Goal: Transaction & Acquisition: Purchase product/service

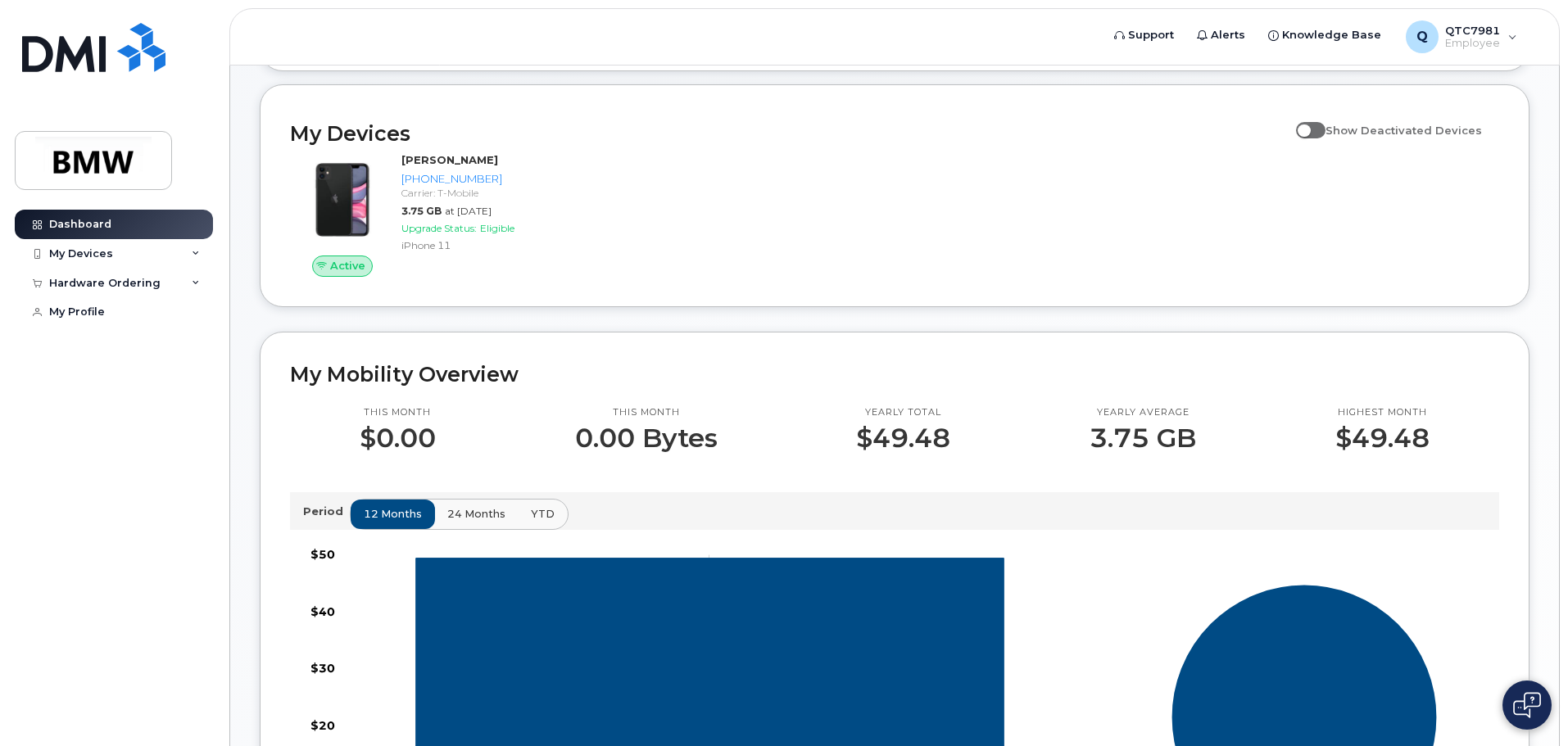
scroll to position [158, 0]
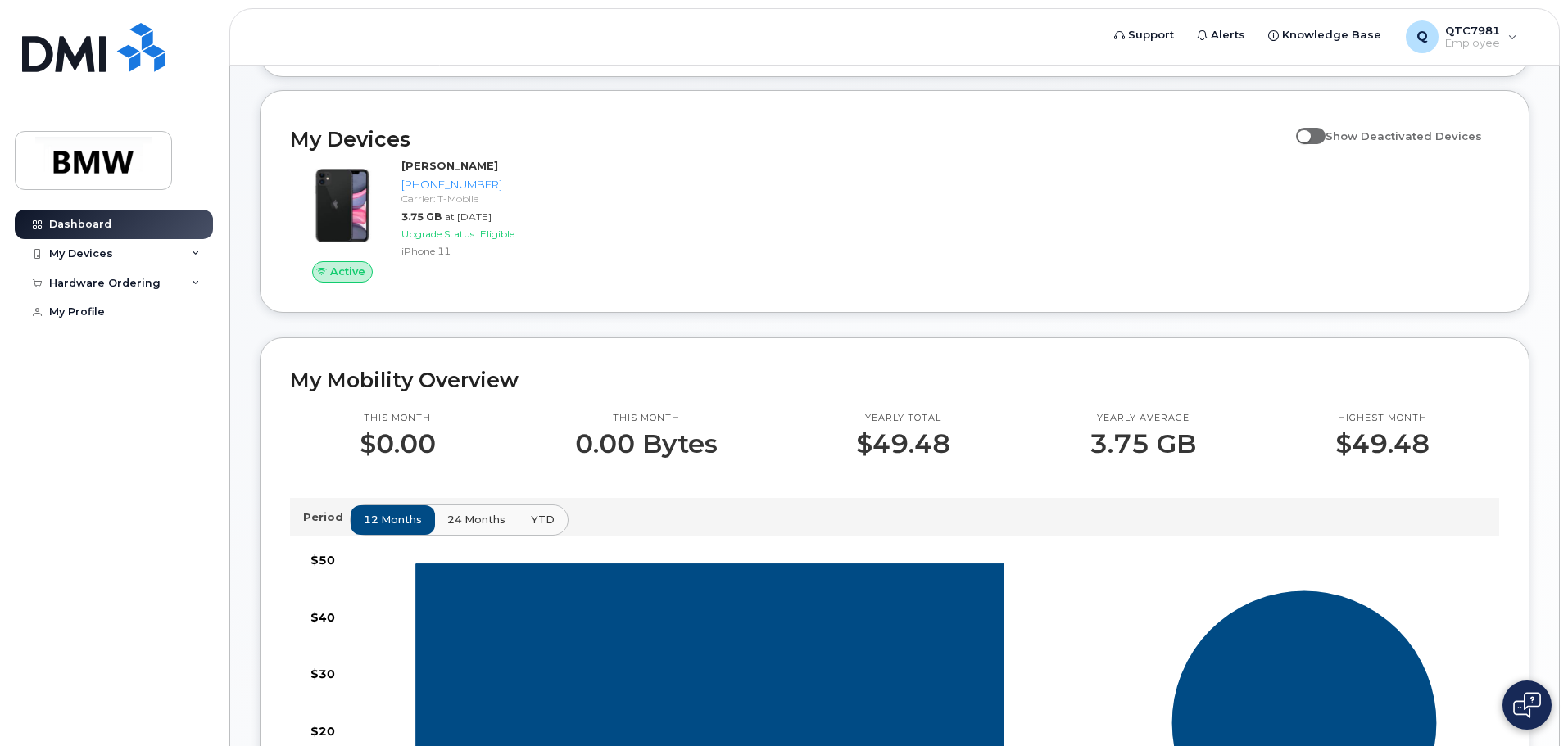
click at [1159, 230] on div "Active [PERSON_NAME] [PHONE_NUMBER] Carrier: T-Mobile 3.75 GB at [DATE] Upgrade…" at bounding box center [894, 220] width 1228 height 144
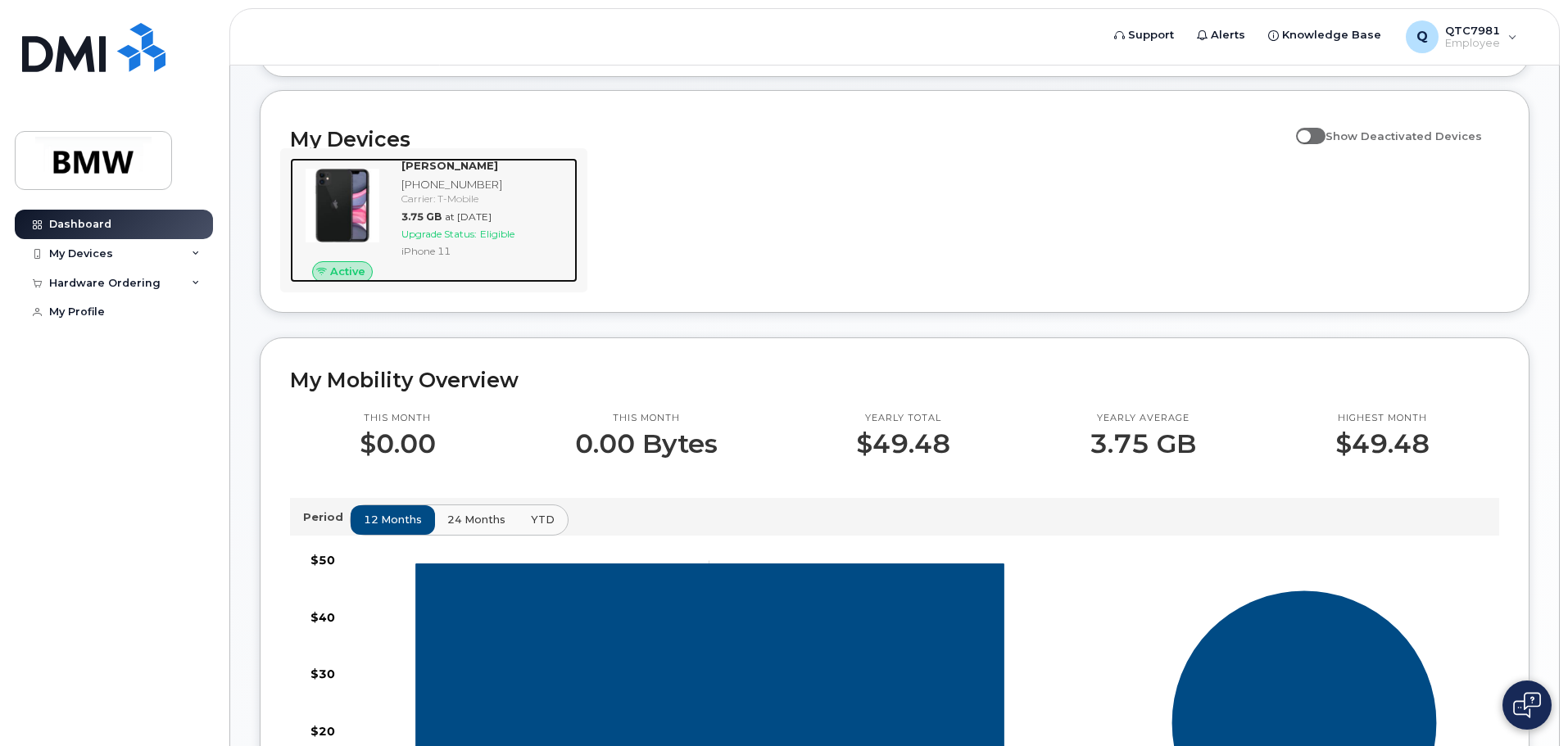
click at [378, 206] on img at bounding box center [341, 205] width 78 height 78
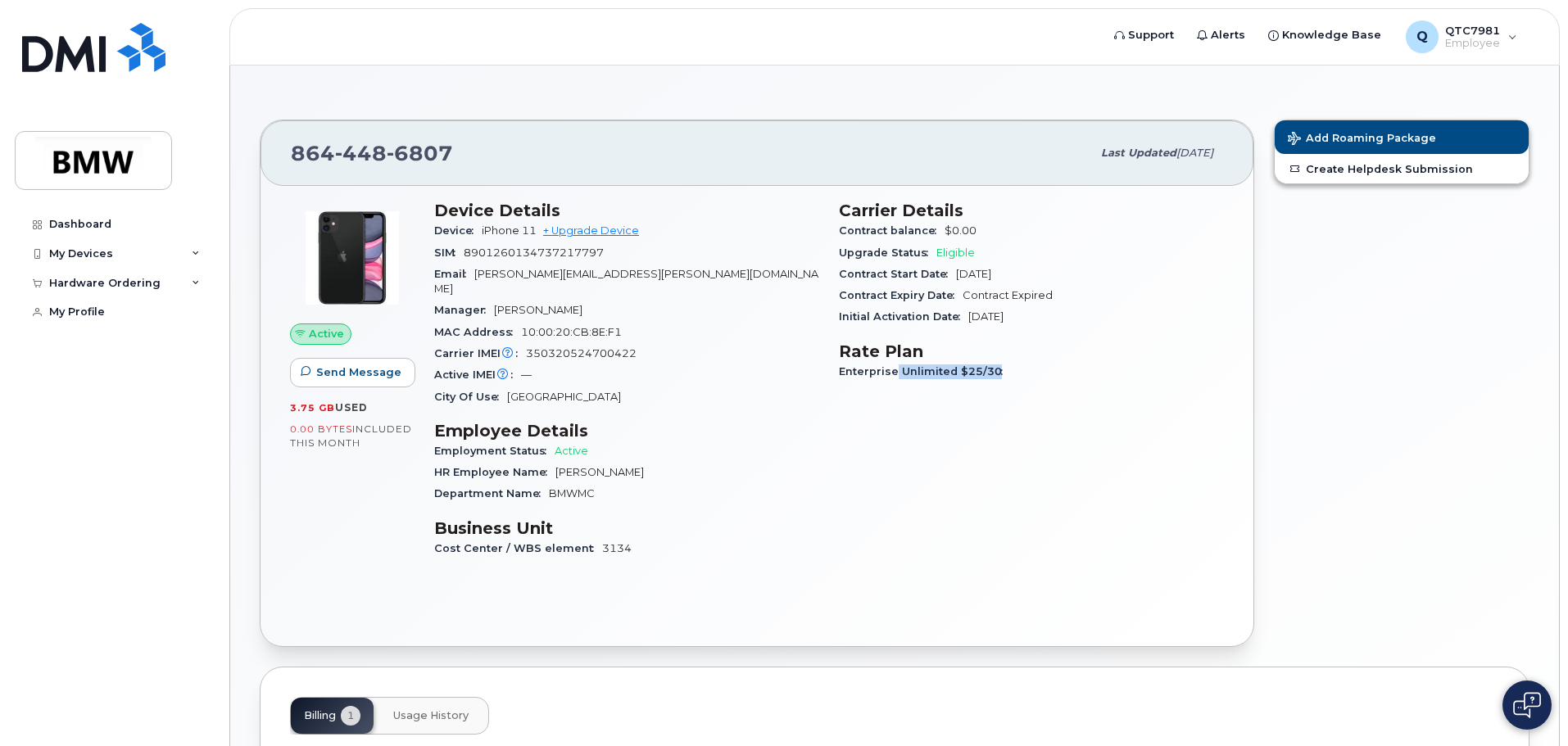
drag, startPoint x: 895, startPoint y: 373, endPoint x: 1013, endPoint y: 382, distance: 118.3
click at [1013, 382] on div "Enterprise Unlimited $25/30" at bounding box center [1031, 372] width 385 height 21
click at [1015, 382] on div "Enterprise Unlimited $25/30" at bounding box center [1031, 372] width 385 height 21
click at [1346, 138] on span "Add Roaming Package" at bounding box center [1361, 139] width 148 height 16
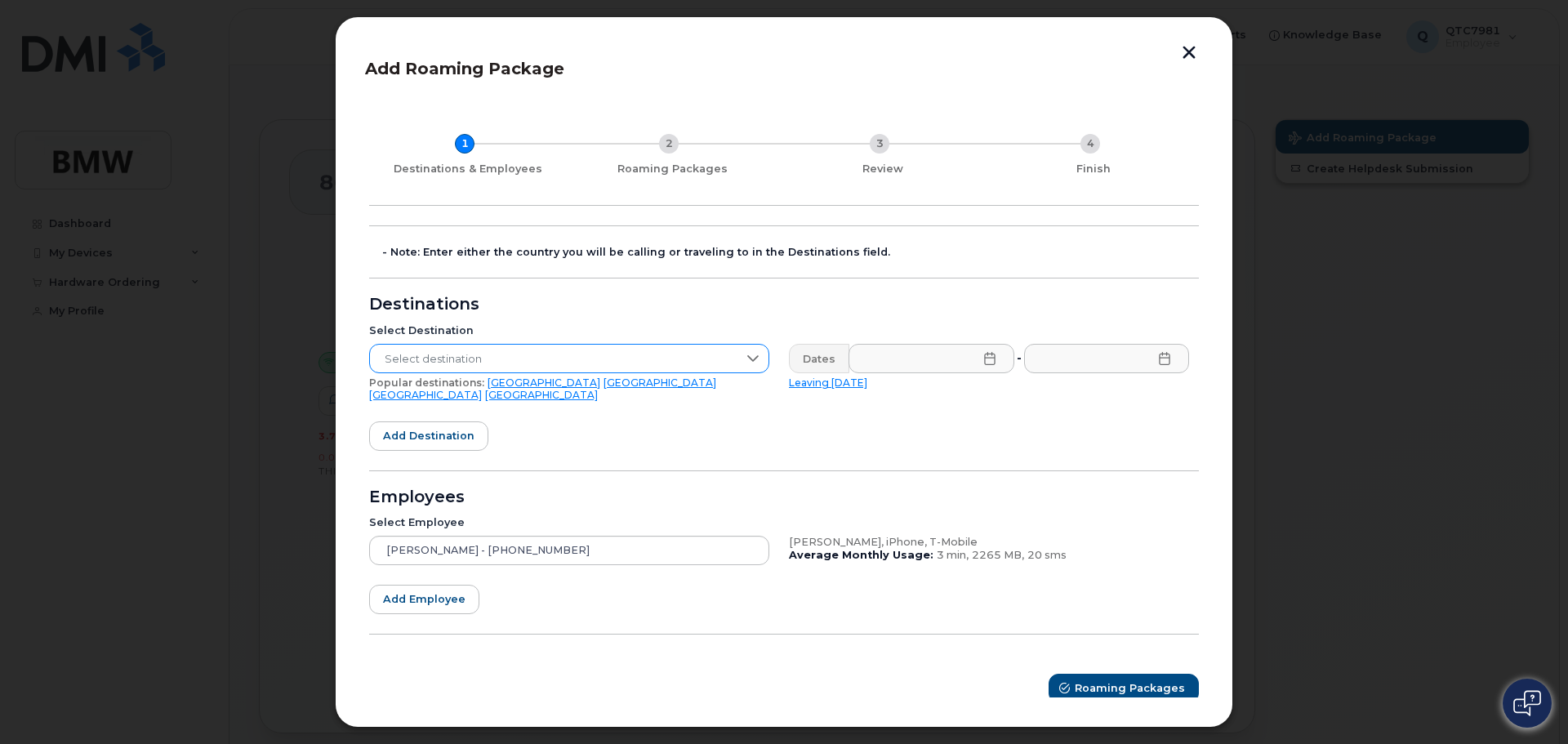
click at [587, 350] on span "Select destination" at bounding box center [553, 360] width 368 height 29
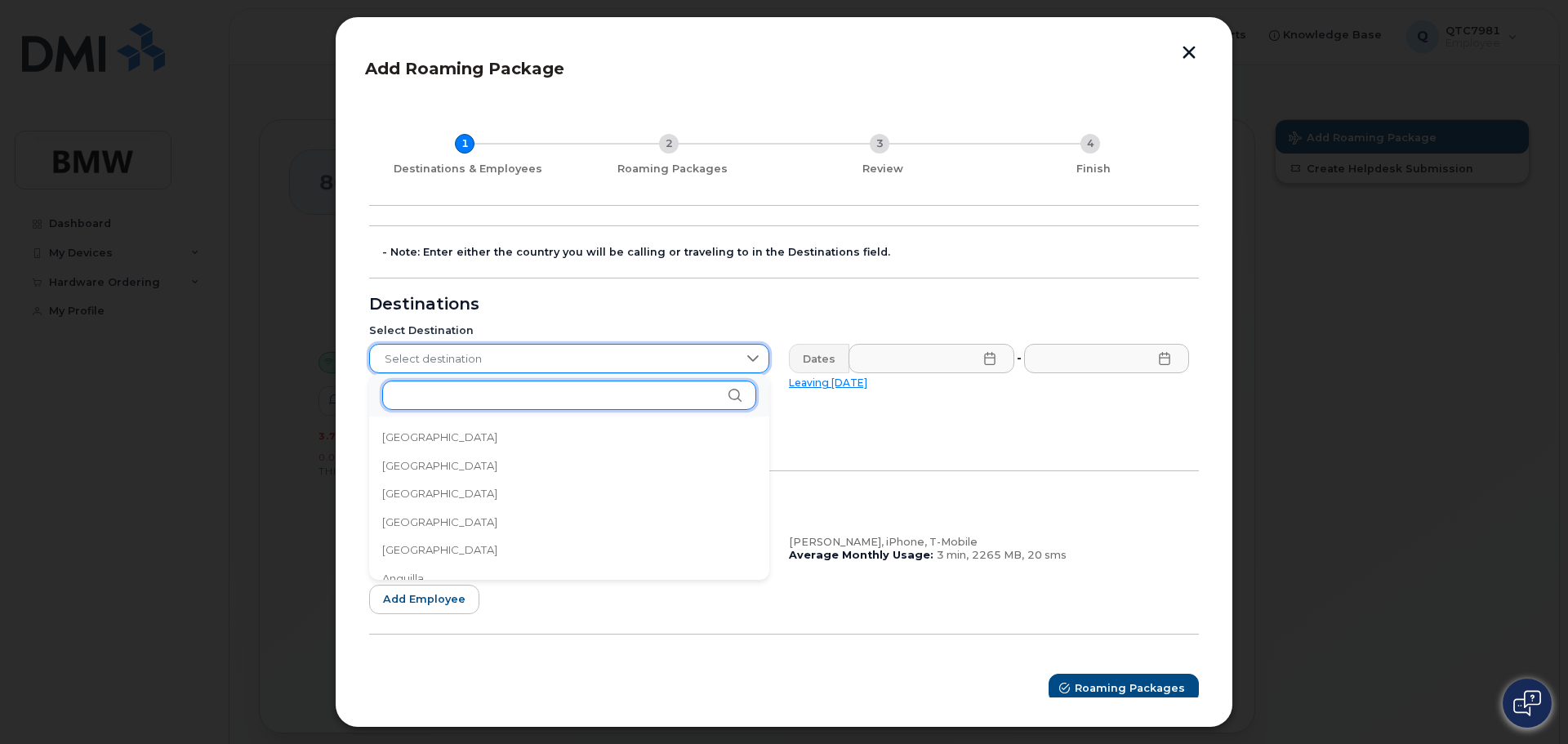
click at [651, 389] on input "text" at bounding box center [570, 395] width 374 height 29
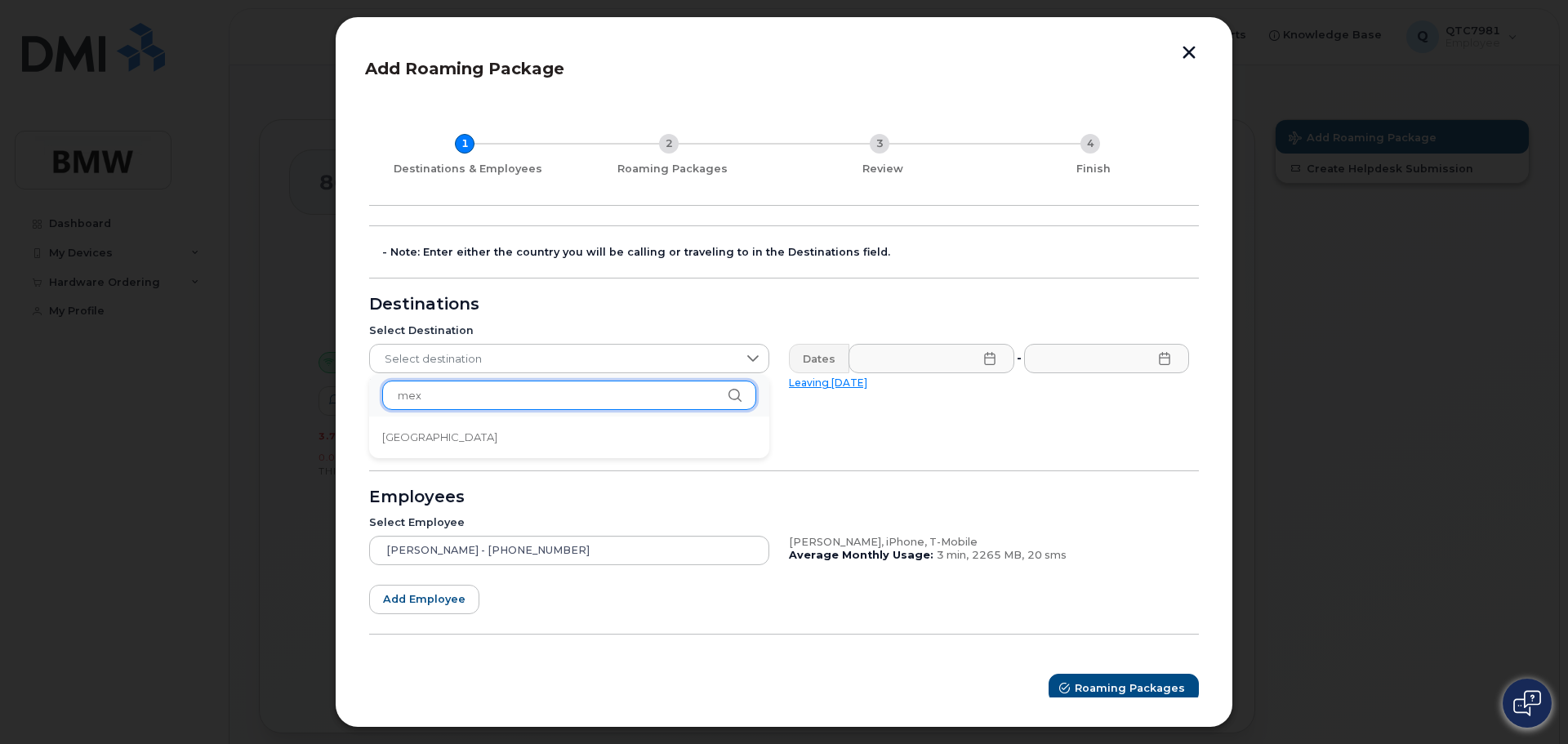
type input "mex"
click at [401, 428] on li "[GEOGRAPHIC_DATA]" at bounding box center [569, 437] width 400 height 28
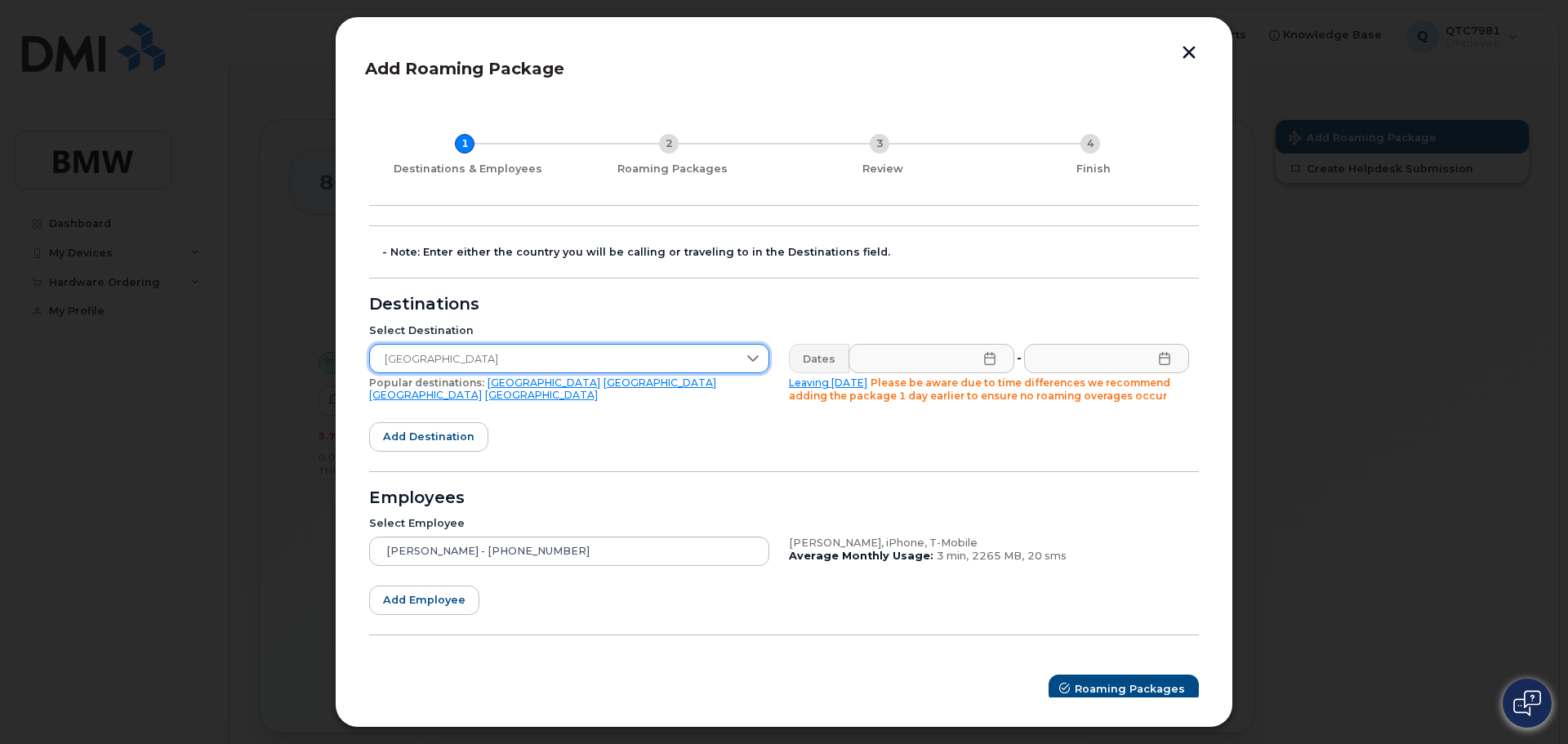
click at [984, 355] on icon at bounding box center [990, 359] width 13 height 13
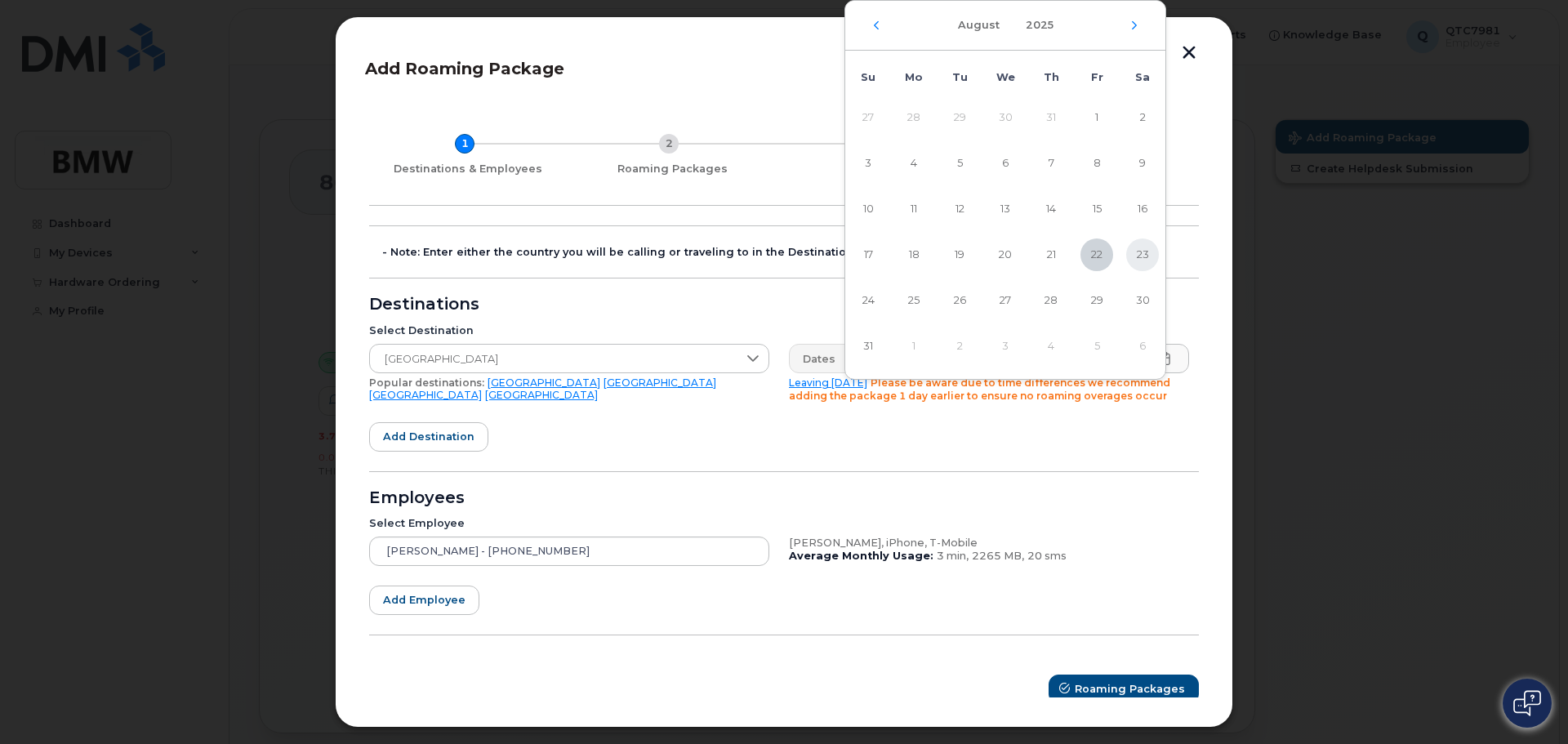
click at [1142, 257] on span "23" at bounding box center [1142, 255] width 33 height 33
type input "[DATE]"
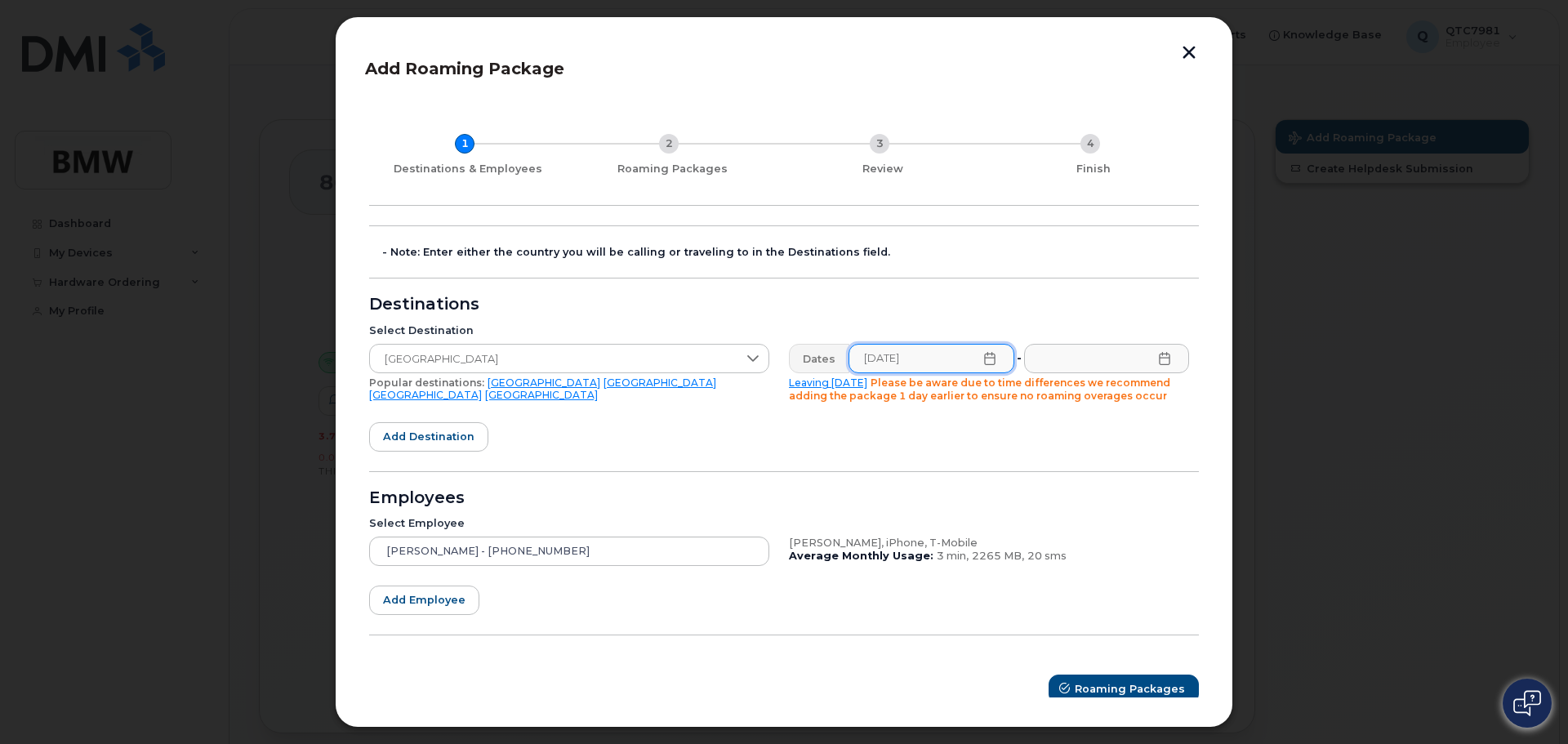
click at [1160, 364] on icon at bounding box center [1164, 359] width 11 height 13
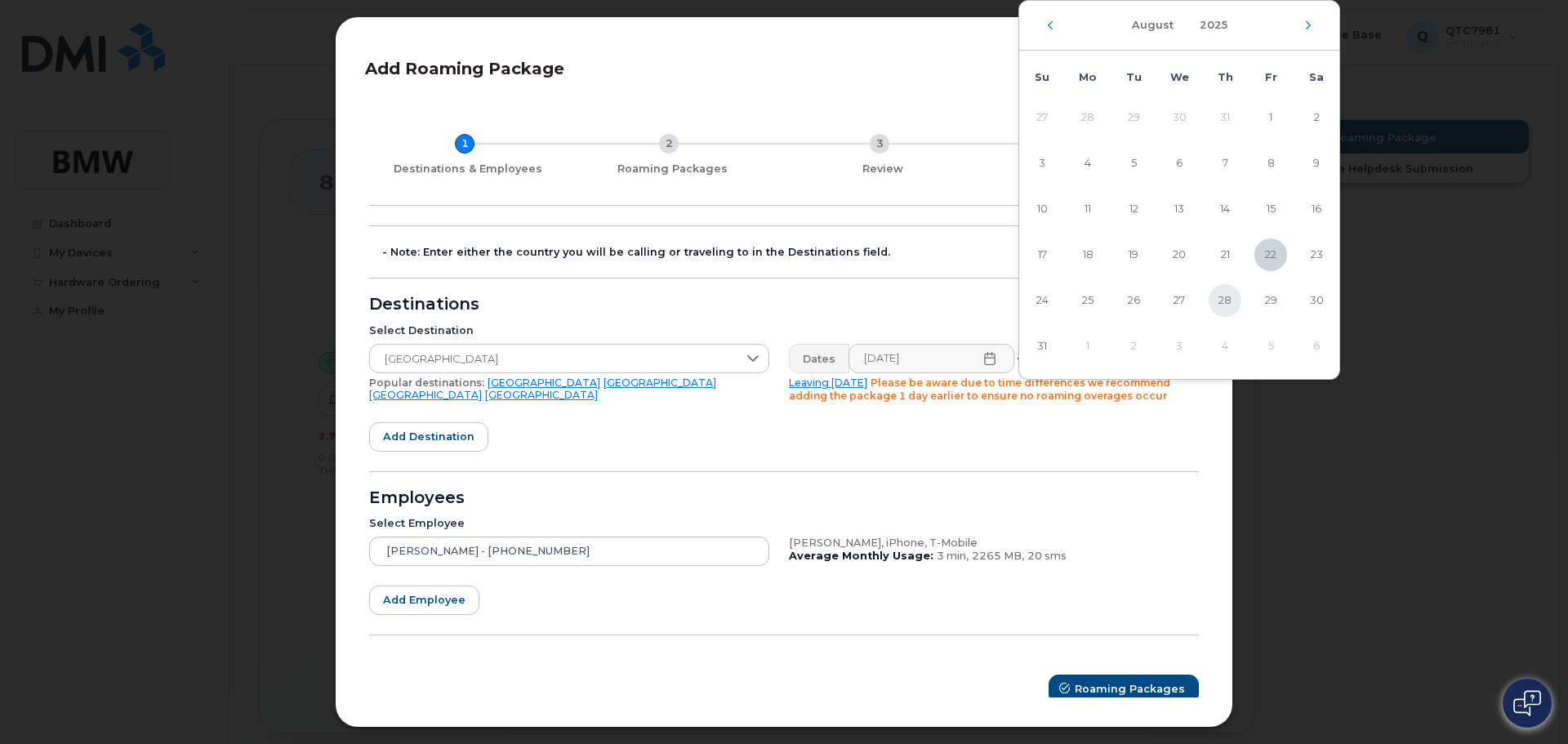
click at [1230, 304] on span "28" at bounding box center [1225, 301] width 33 height 33
type input "[DATE]"
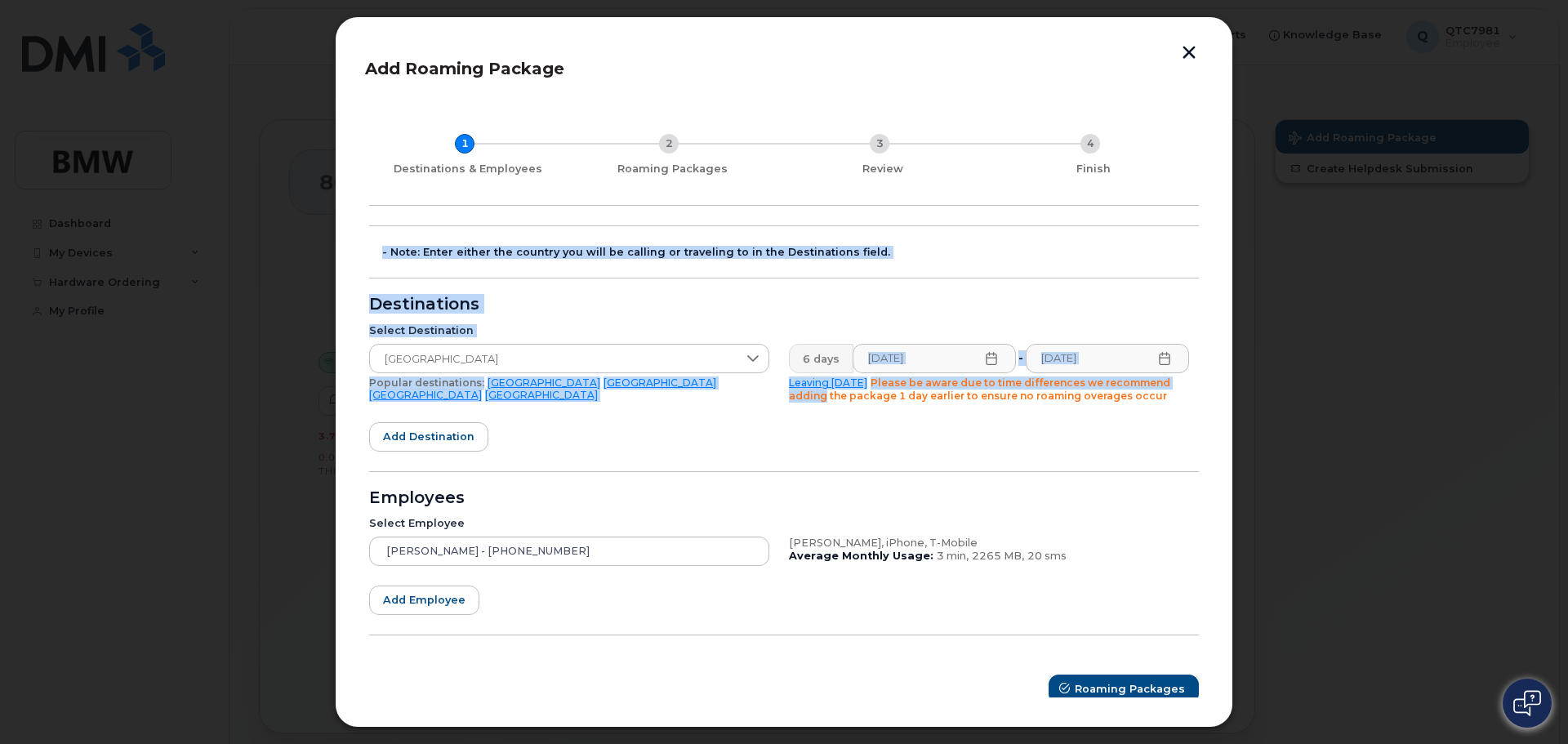
drag, startPoint x: 1197, startPoint y: 172, endPoint x: 1205, endPoint y: 394, distance: 222.1
click at [1205, 388] on div "Add Roaming Package 1 Destinations & Employees 2 Roaming Packages 3 Review 4 Fi…" at bounding box center [784, 372] width 898 height 711
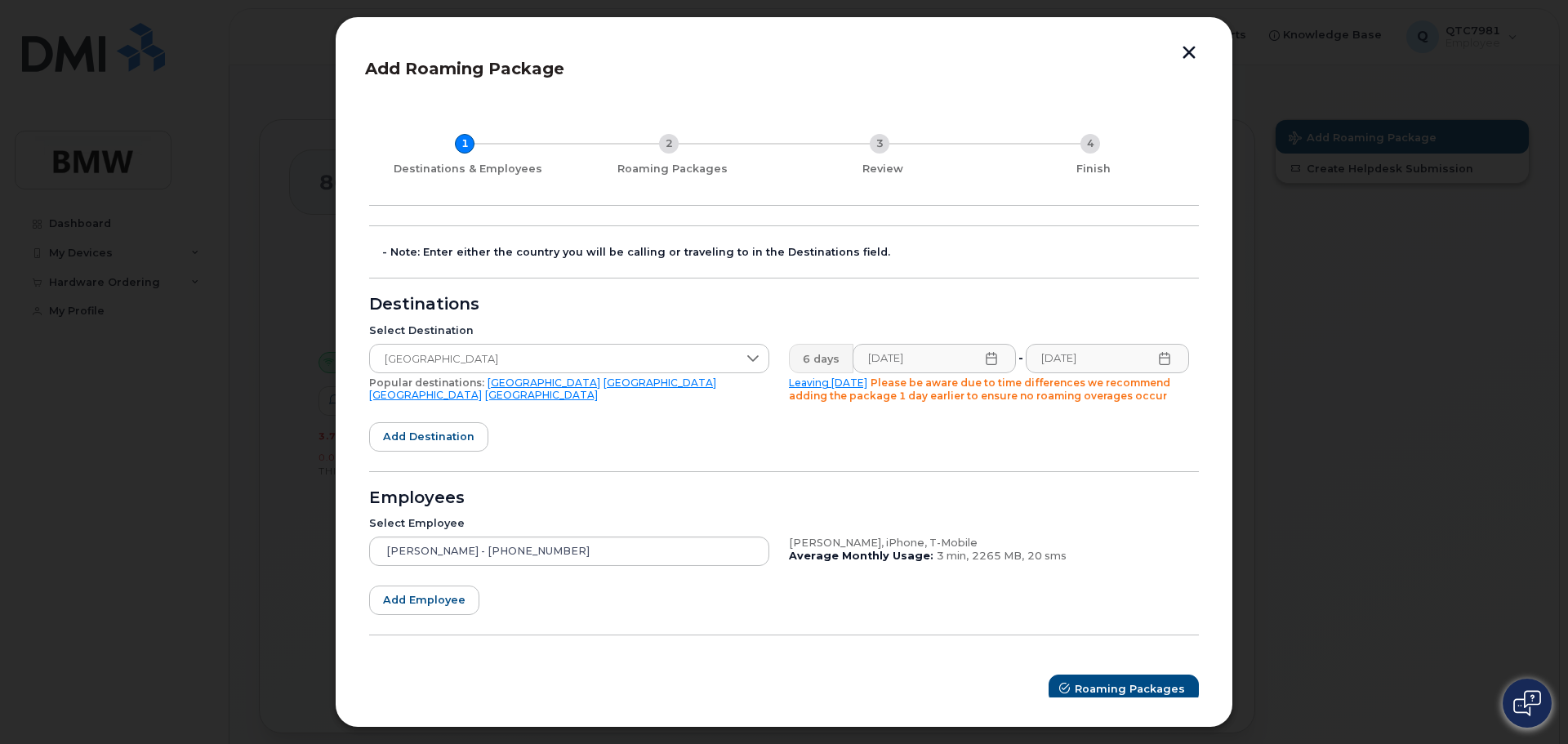
click at [1167, 528] on div "[PERSON_NAME], iPhone, T-Mobile Average Monthly Usage: 3 min, 2265 MB, 20 sms" at bounding box center [989, 550] width 420 height 49
click at [1164, 685] on span "Roaming Packages" at bounding box center [1130, 688] width 110 height 16
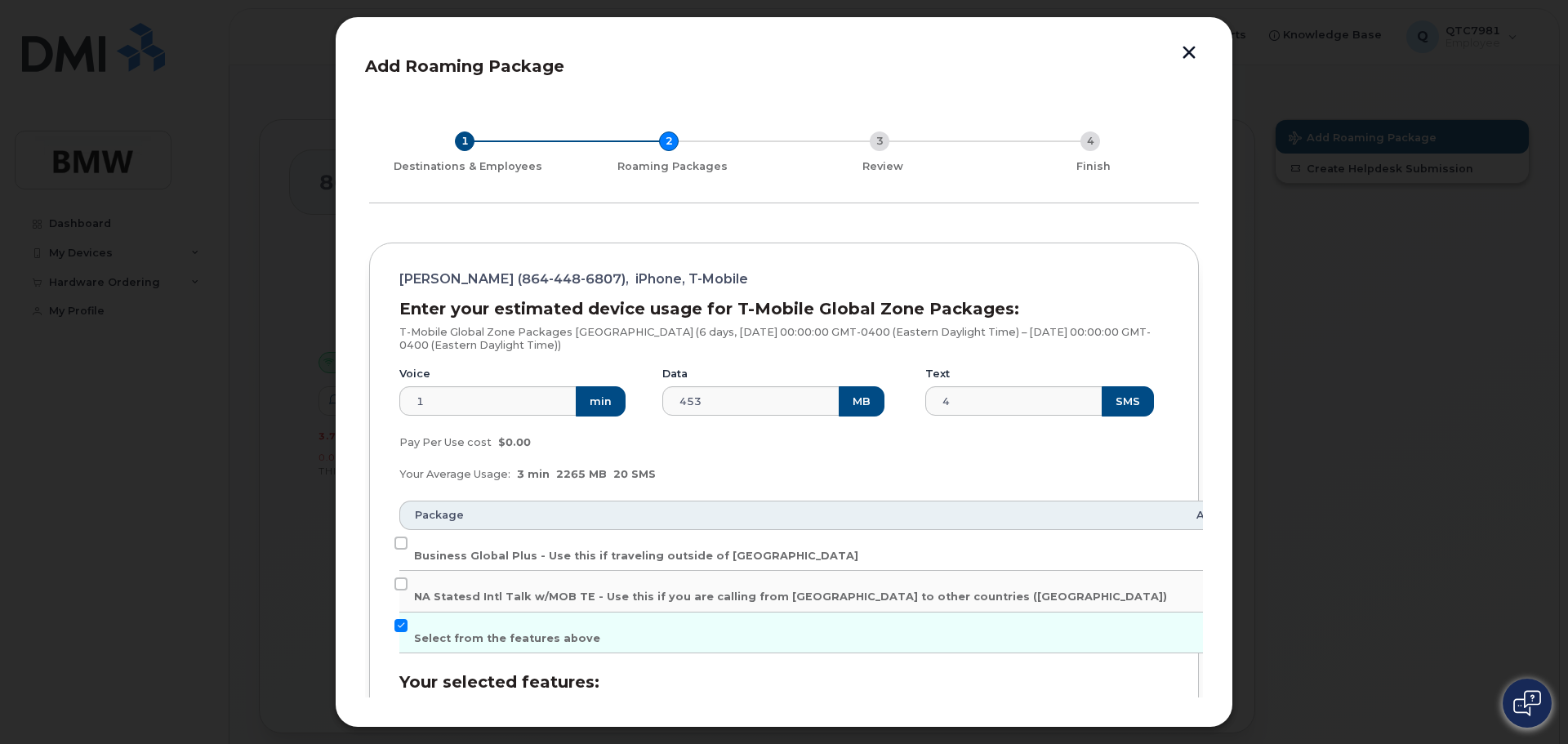
scroll to position [1, 0]
click at [412, 579] on td "NA Statesd Intl Talk w/MOB TE - Use this if you are calling from [GEOGRAPHIC_DA…" at bounding box center [790, 593] width 783 height 41
click at [406, 583] on input "NA Statesd Intl Talk w/MOB TE - Use this if you are calling from [GEOGRAPHIC_DA…" at bounding box center [401, 585] width 13 height 13
checkbox input "true"
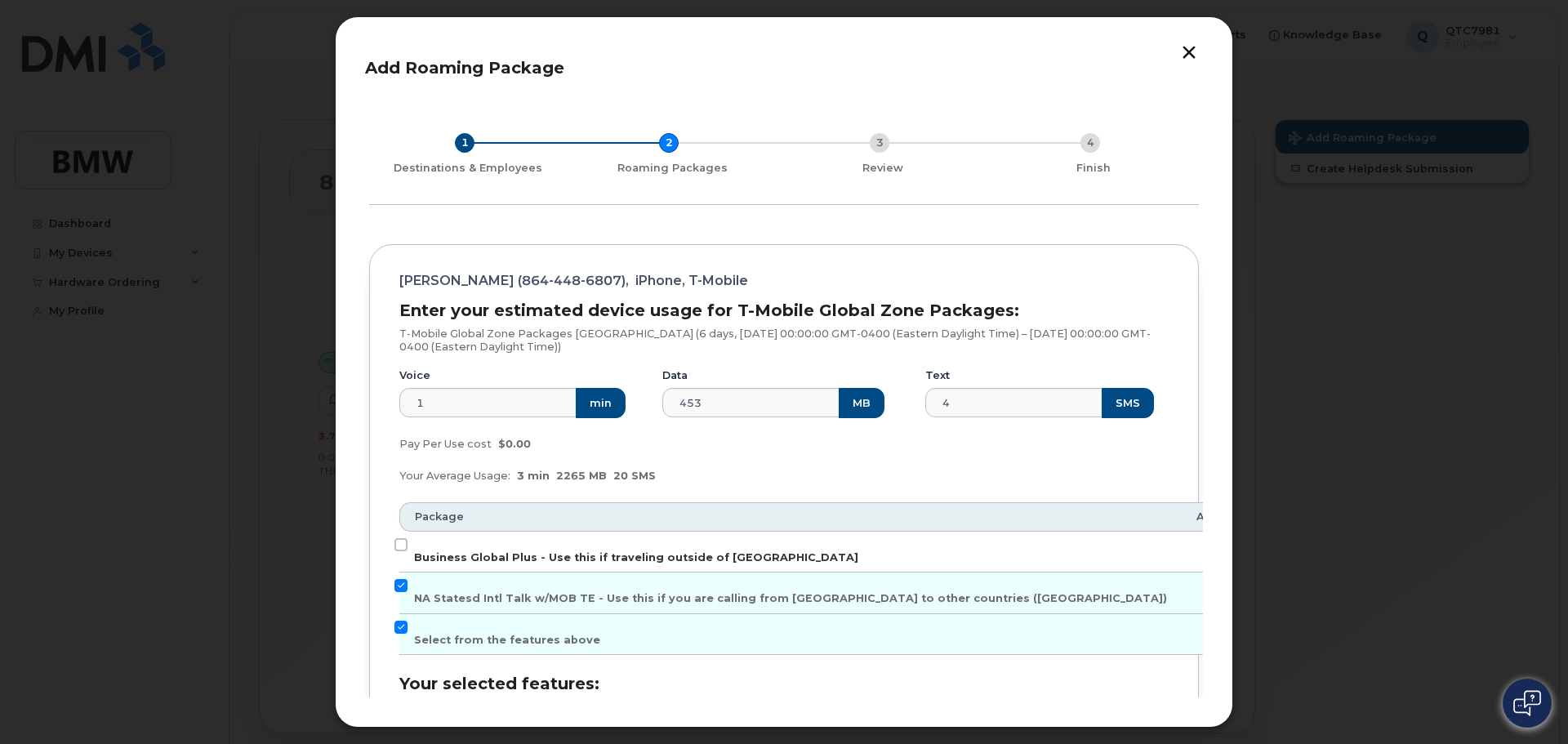
click at [653, 554] on span "Business Global Plus - Use this if traveling outside of [GEOGRAPHIC_DATA]" at bounding box center [636, 557] width 444 height 12
click at [407, 551] on input "Business Global Plus - Use this if traveling outside of [GEOGRAPHIC_DATA]" at bounding box center [401, 545] width 13 height 13
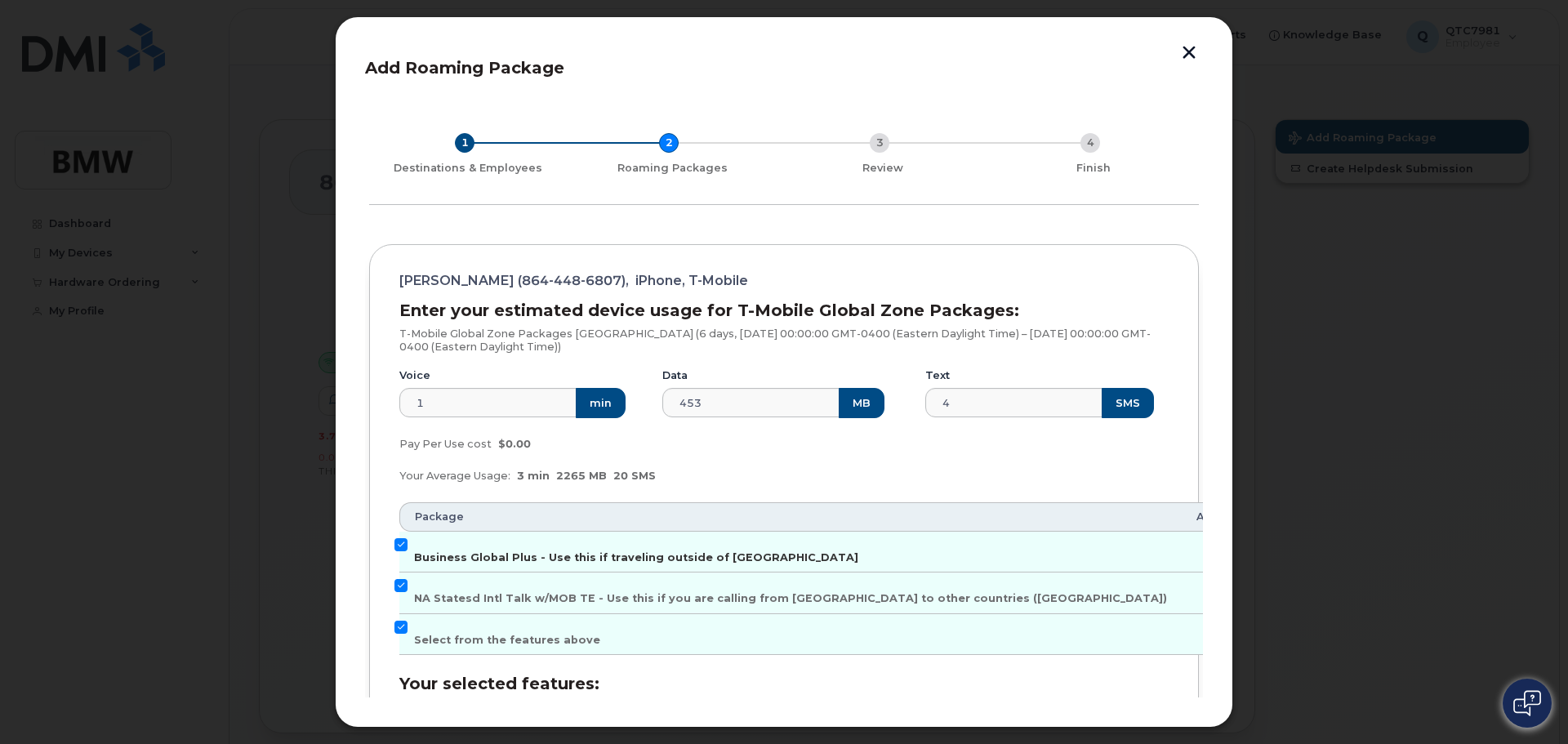
click at [653, 554] on span "Business Global Plus - Use this if traveling outside of [GEOGRAPHIC_DATA]" at bounding box center [636, 557] width 444 height 12
click at [407, 551] on input "Business Global Plus - Use this if traveling outside of [GEOGRAPHIC_DATA]" at bounding box center [401, 545] width 13 height 13
checkbox input "false"
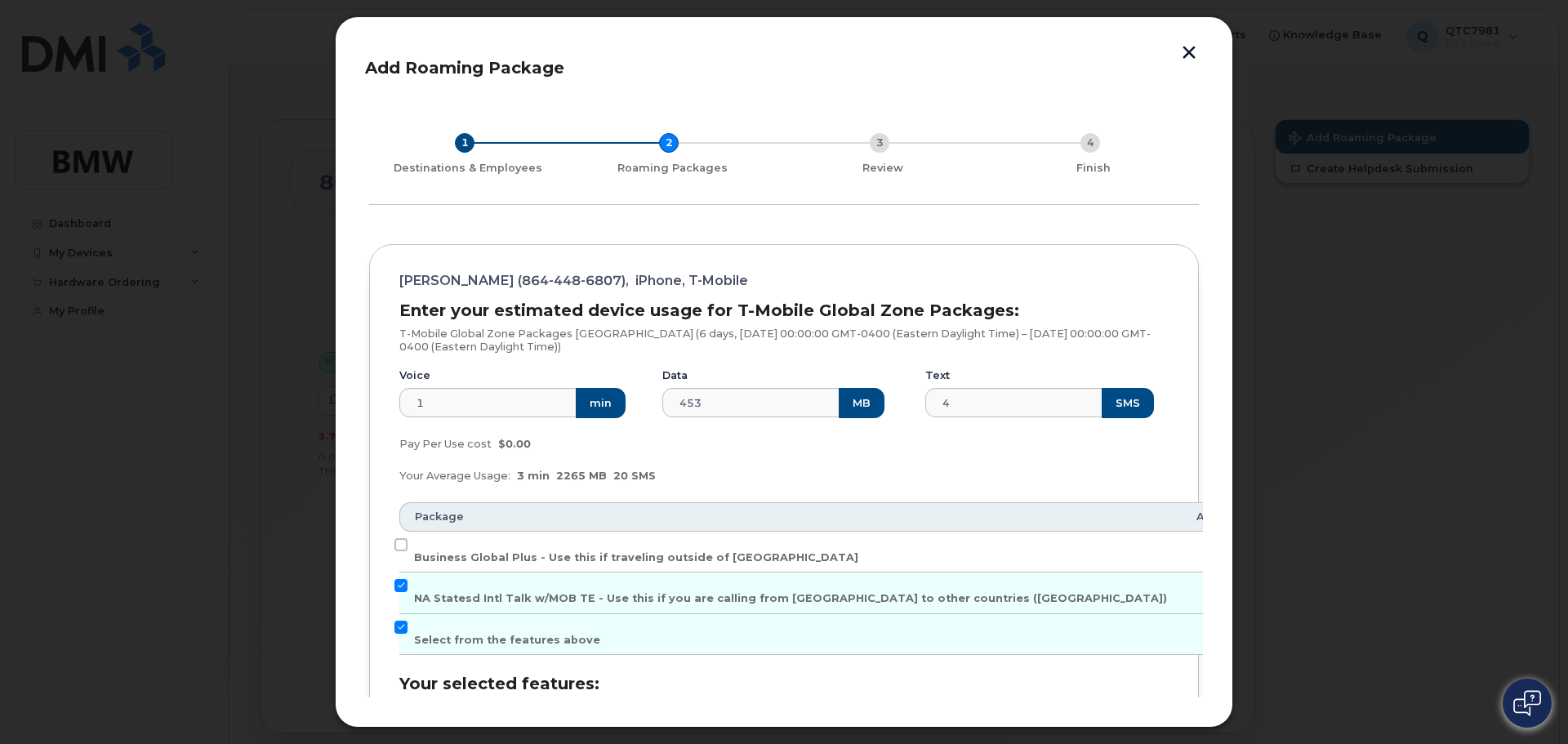
drag, startPoint x: 1195, startPoint y: 343, endPoint x: 1219, endPoint y: 568, distance: 226.3
click at [1219, 568] on div "Add Roaming Package 1 Destinations & Employees 2 Roaming Packages 3 Review 4 Fi…" at bounding box center [784, 372] width 898 height 711
click at [1206, 383] on div "Add Roaming Package 1 Destinations & Employees 2 Roaming Packages 3 Review 4 Fi…" at bounding box center [784, 372] width 898 height 711
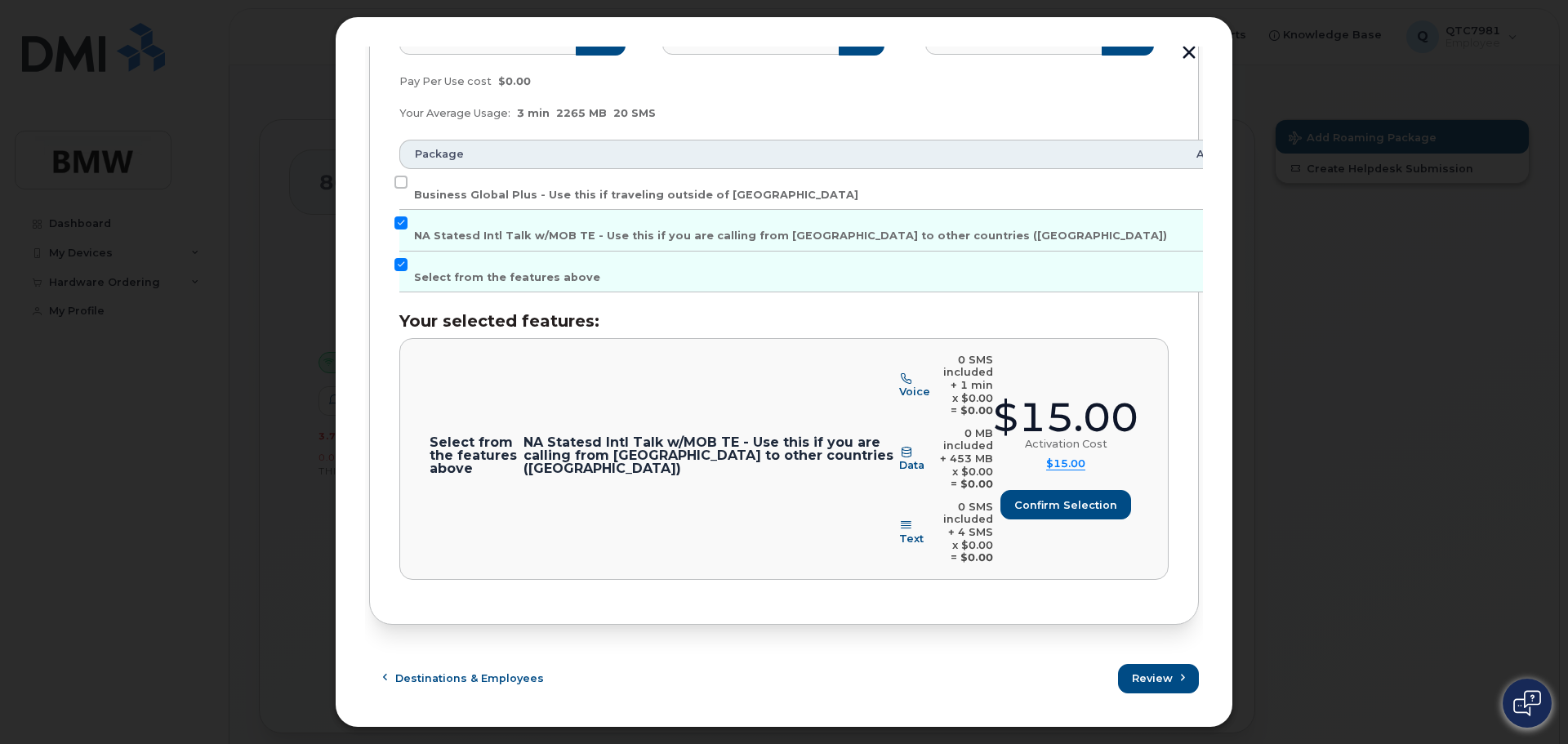
scroll to position [0, 0]
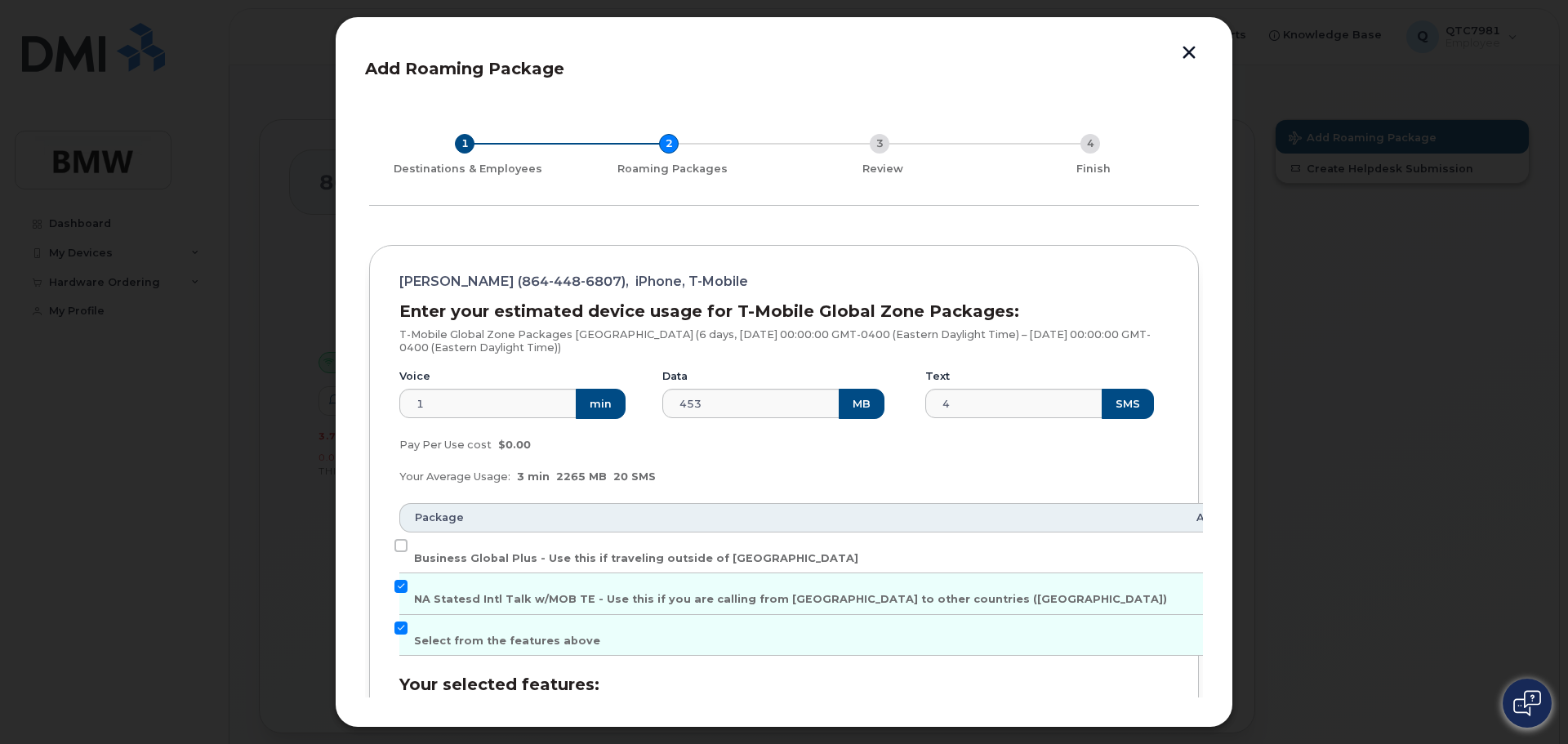
click at [1192, 56] on button "button" at bounding box center [1189, 54] width 25 height 17
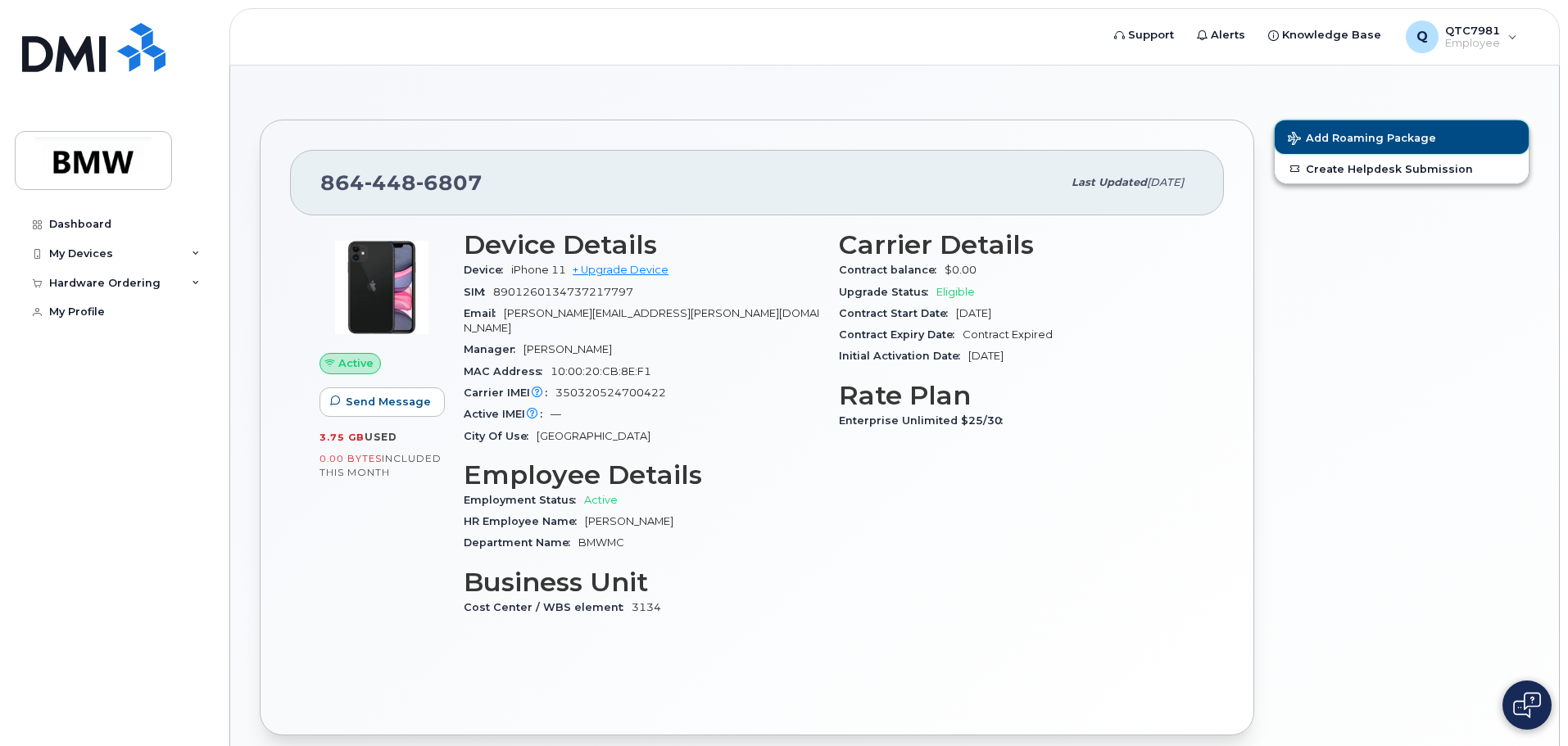
click at [1332, 136] on span "Add Roaming Package" at bounding box center [1361, 139] width 148 height 16
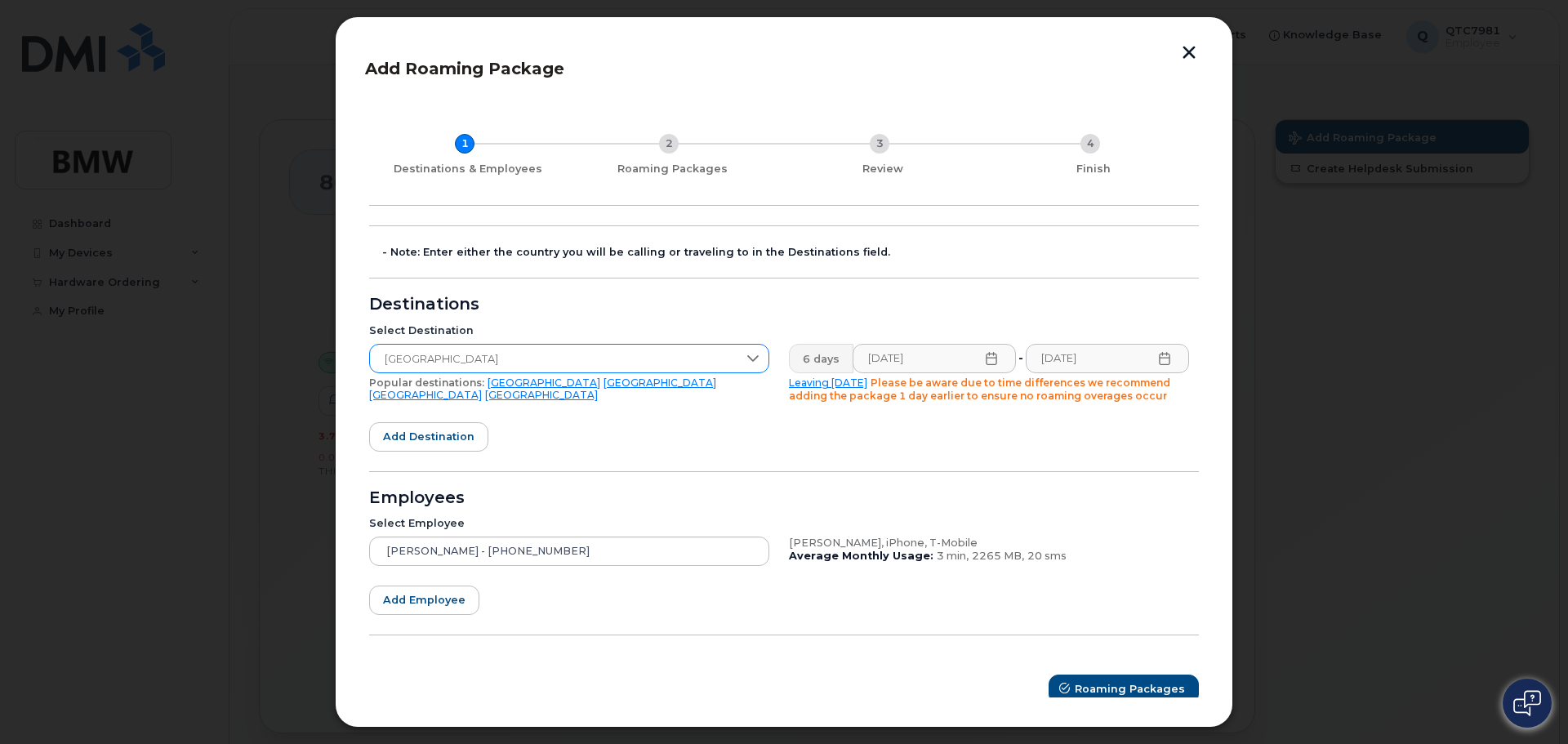
click at [754, 353] on icon at bounding box center [753, 359] width 13 height 13
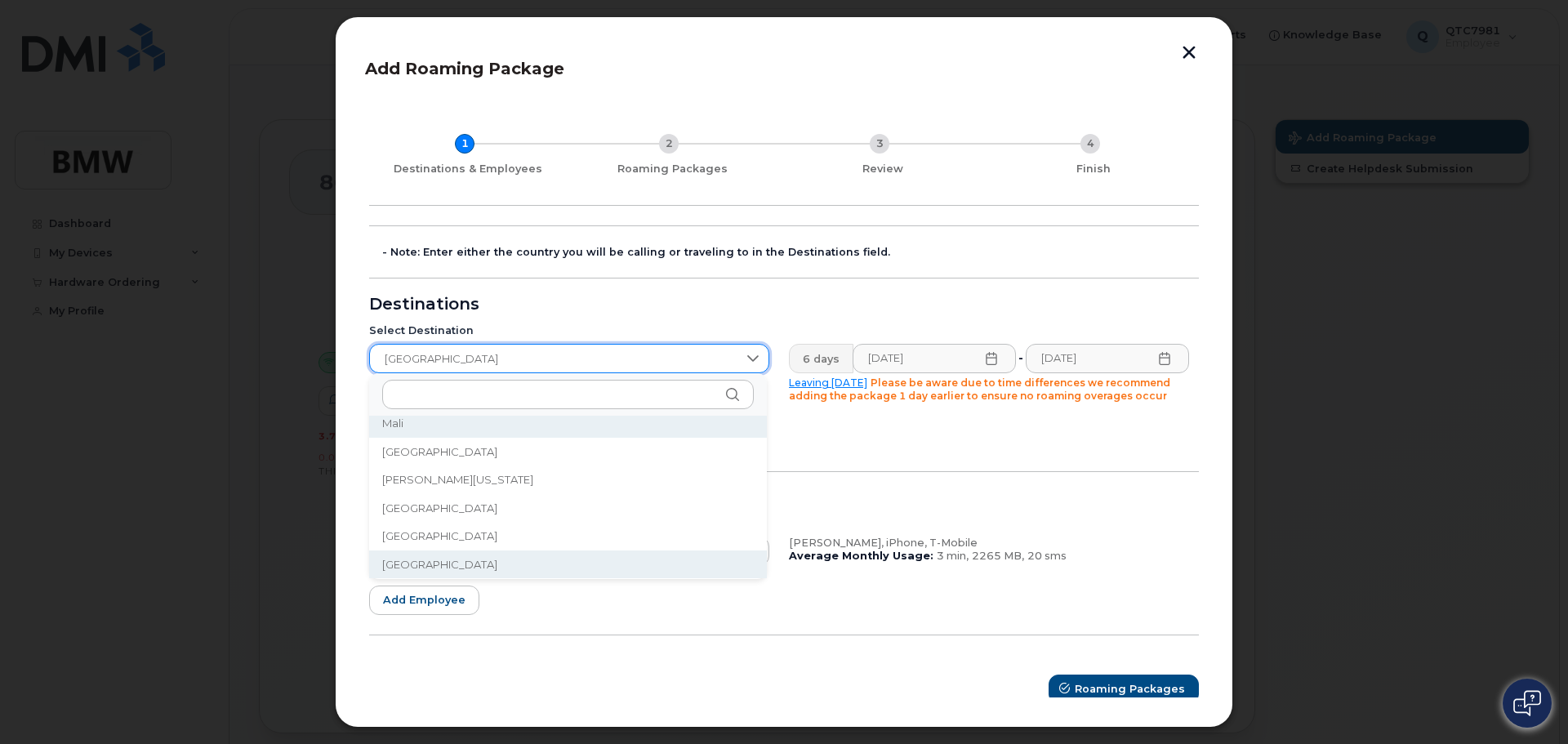
scroll to position [3393, 0]
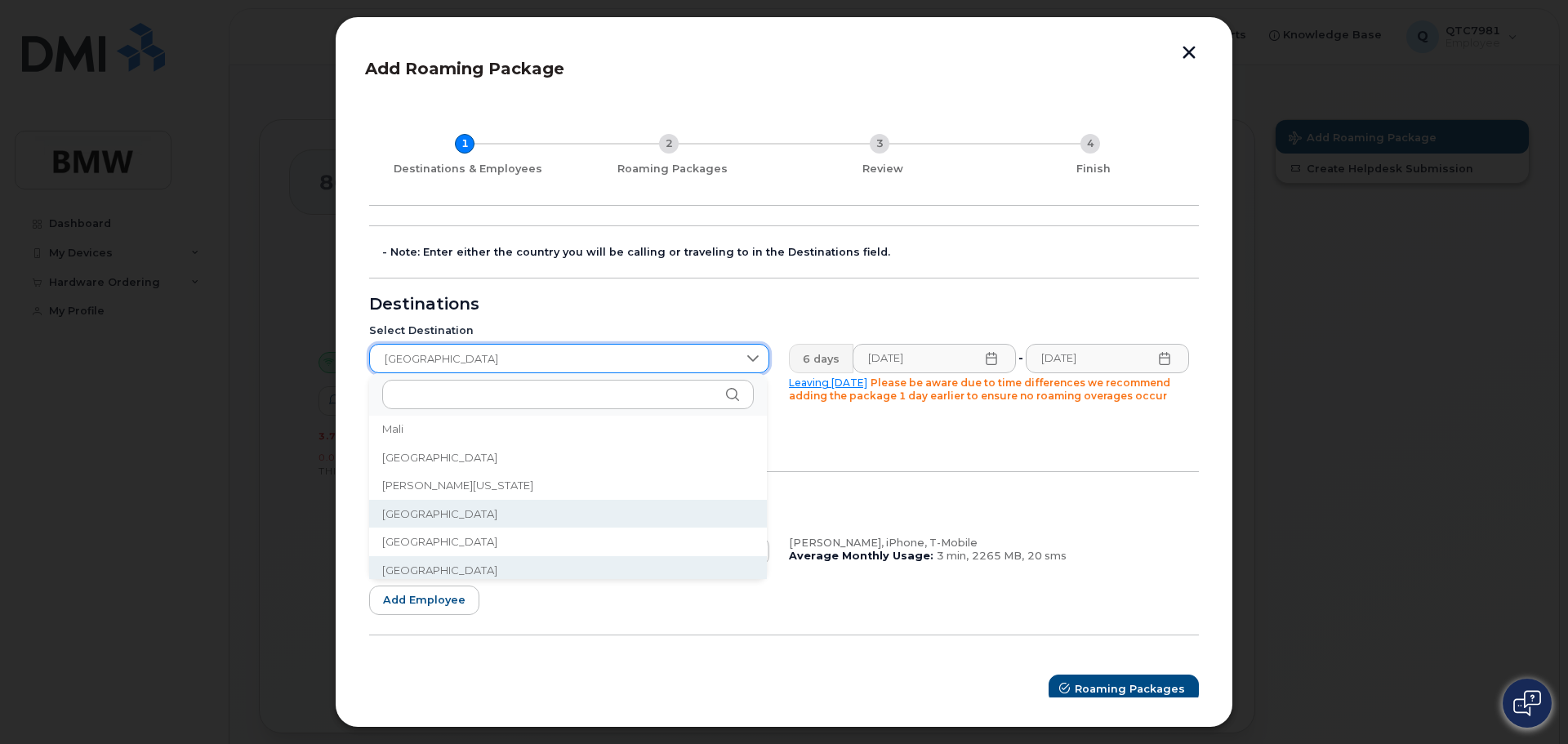
click at [843, 450] on form "- Note: Enter either the country you will be calling or traveling to in the Des…" at bounding box center [784, 465] width 829 height 479
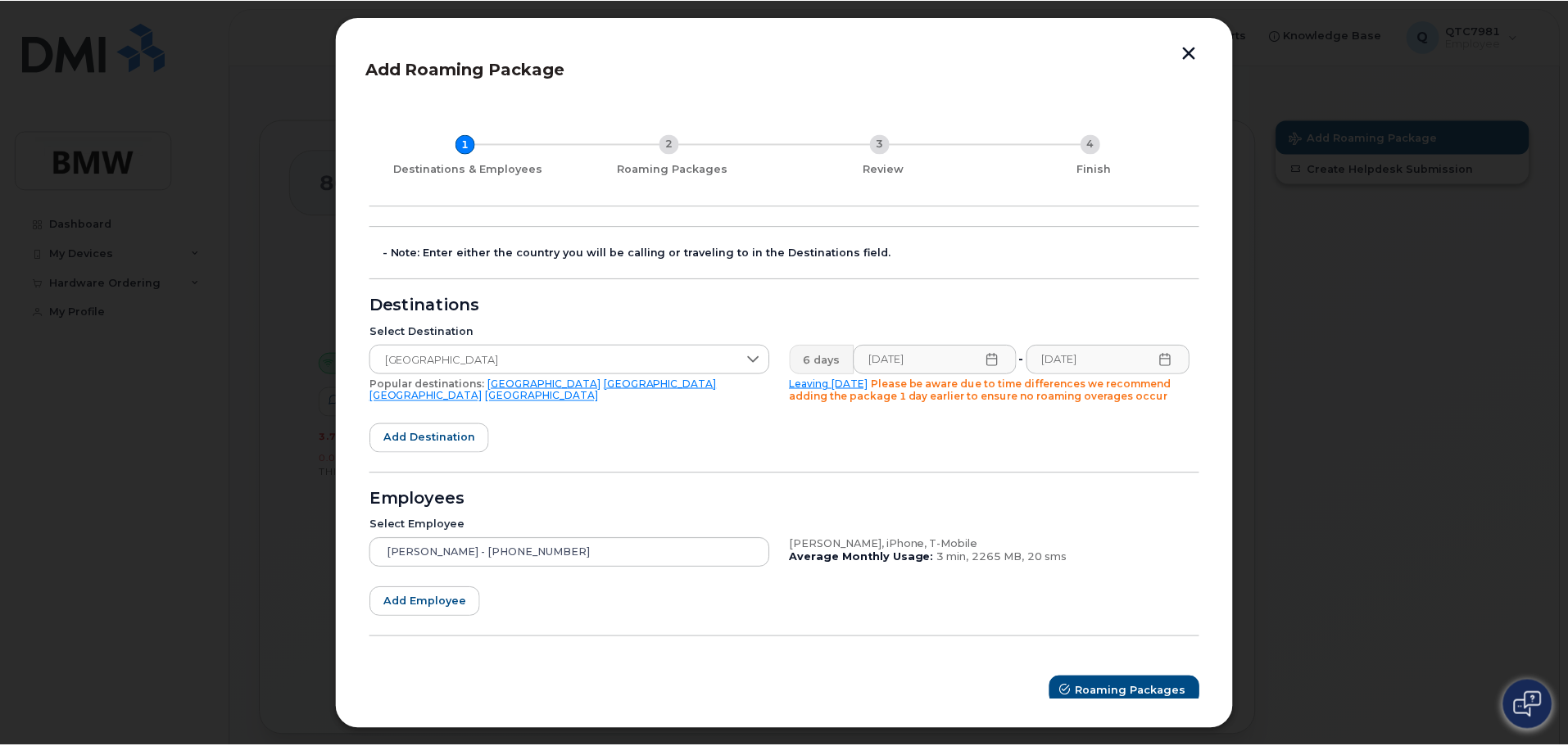
scroll to position [11, 0]
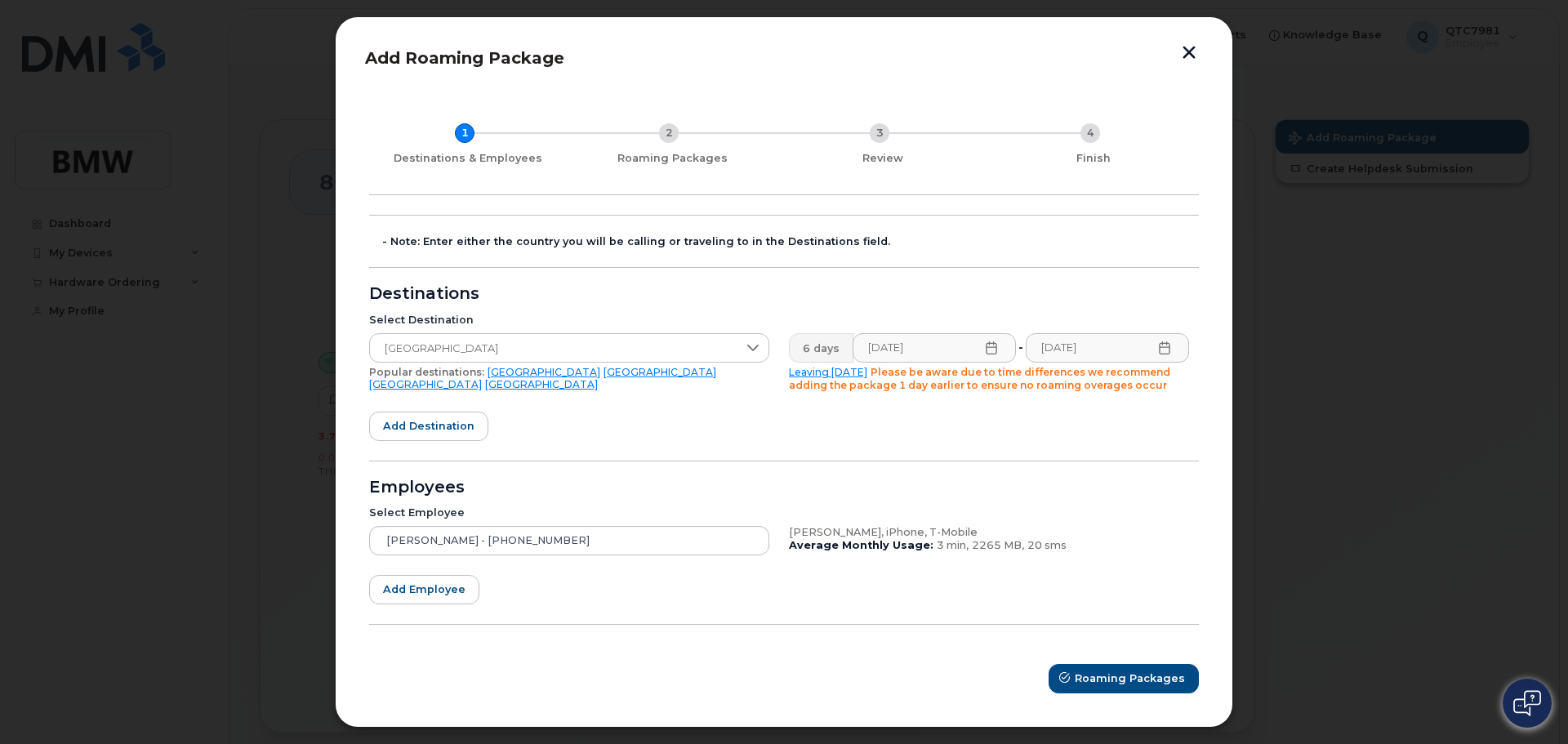
click at [824, 526] on div "[PERSON_NAME], iPhone, T-Mobile Average Monthly Usage: 3 min, 2265 MB, 20 sms" at bounding box center [989, 540] width 420 height 49
drag, startPoint x: 884, startPoint y: 540, endPoint x: 891, endPoint y: 530, distance: 12.2
click at [885, 539] on b "Average Monthly Usage:" at bounding box center [862, 544] width 145 height 12
click at [1190, 52] on button "button" at bounding box center [1189, 54] width 25 height 17
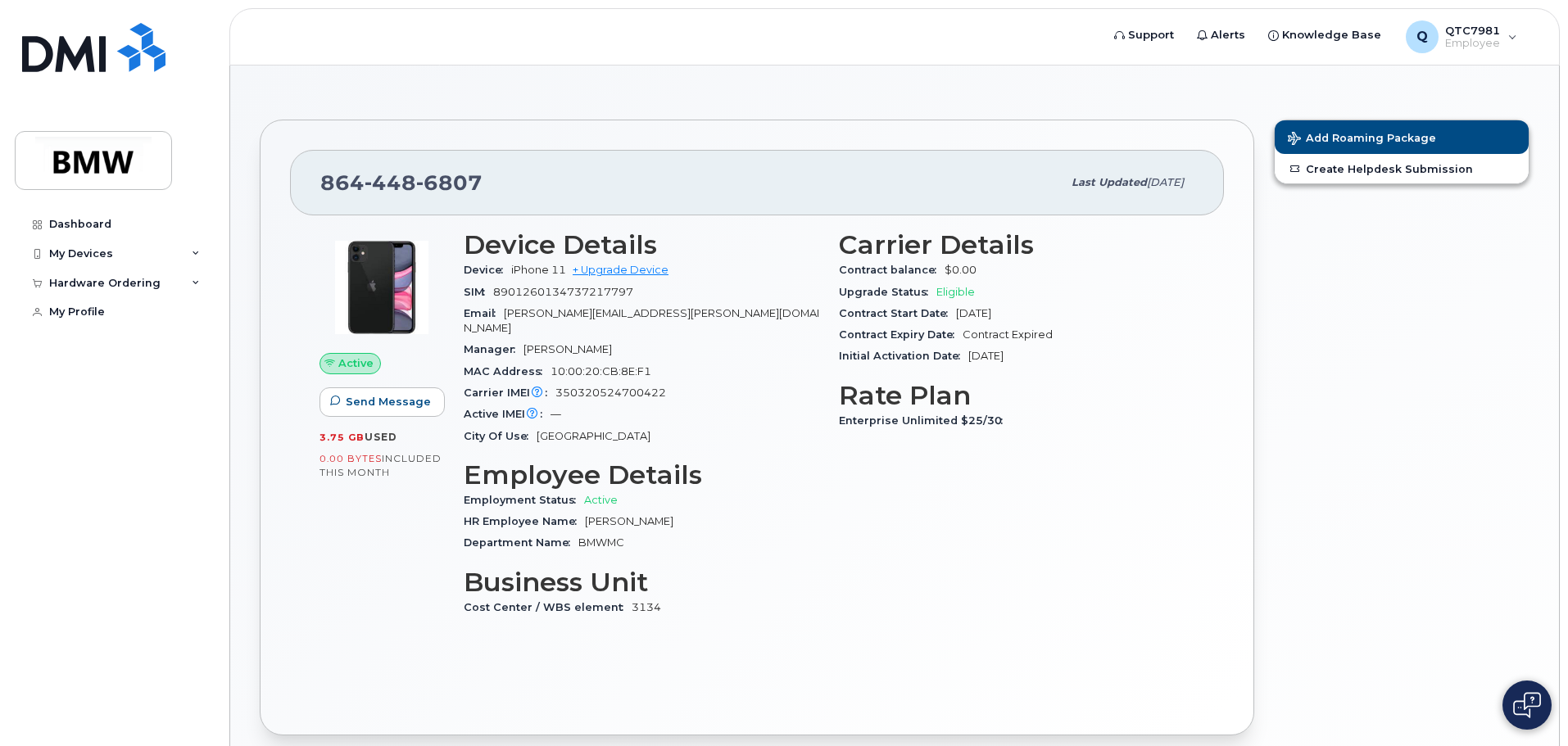
drag, startPoint x: 955, startPoint y: 442, endPoint x: 935, endPoint y: 436, distance: 20.9
click at [953, 440] on div "Carrier Details Contract balance $0.00 Upgrade Status Eligible Contract Start D…" at bounding box center [1017, 430] width 375 height 421
click at [935, 434] on div "Carrier Details Contract balance $0.00 Upgrade Status Eligible Contract Start D…" at bounding box center [1017, 430] width 375 height 421
click at [908, 426] on div "Enterprise Unlimited $25/30" at bounding box center [1016, 420] width 355 height 21
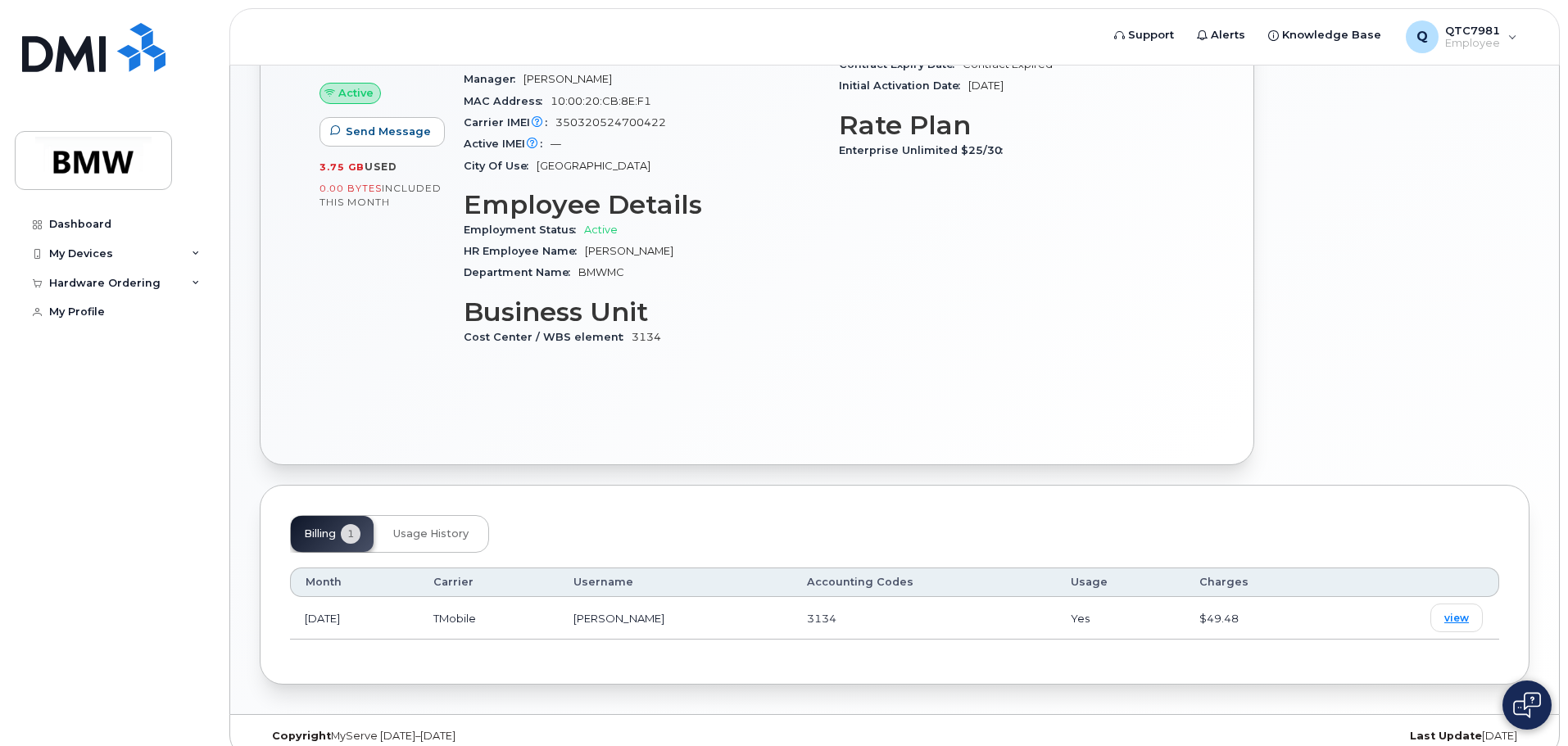
scroll to position [276, 0]
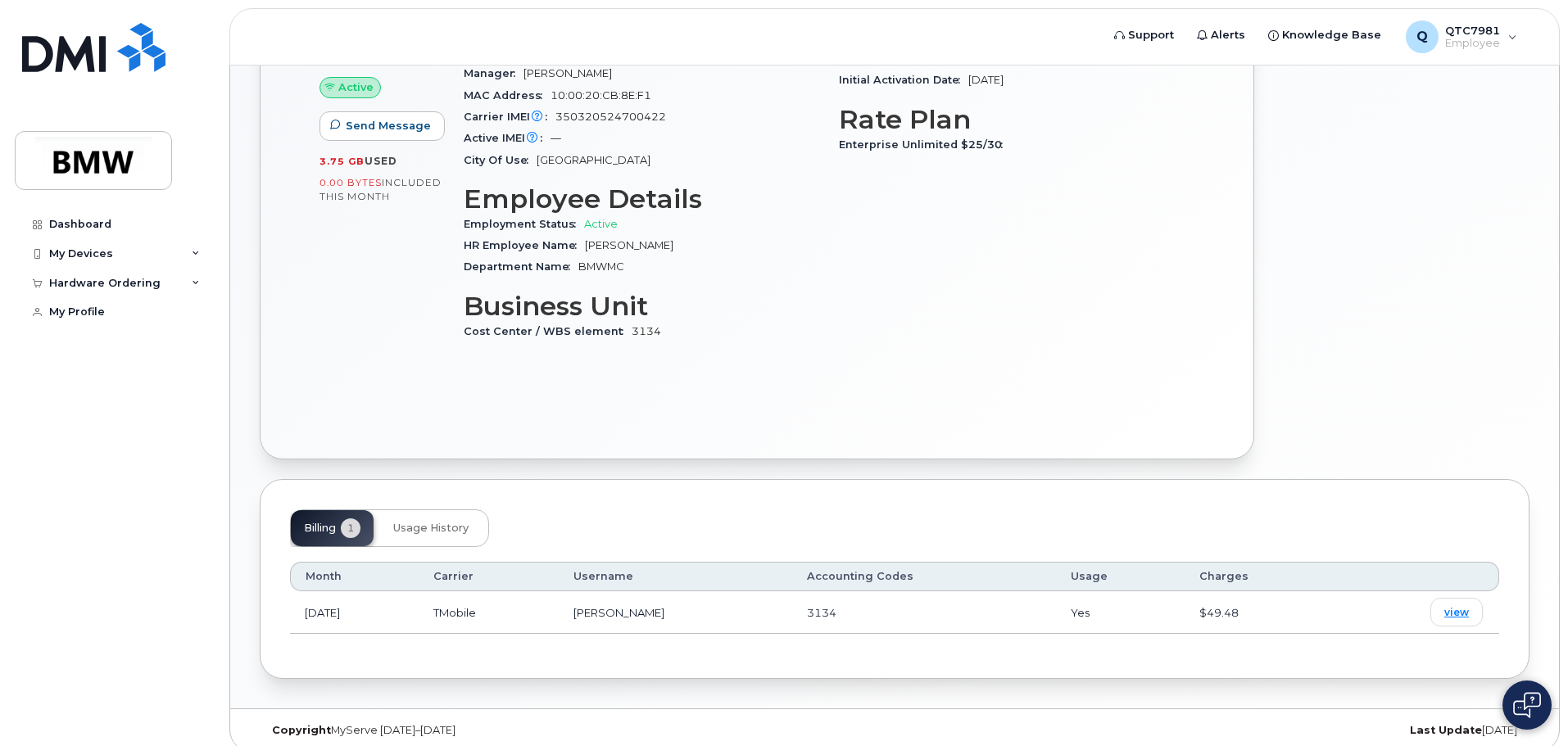
click at [1524, 711] on img at bounding box center [1527, 705] width 28 height 26
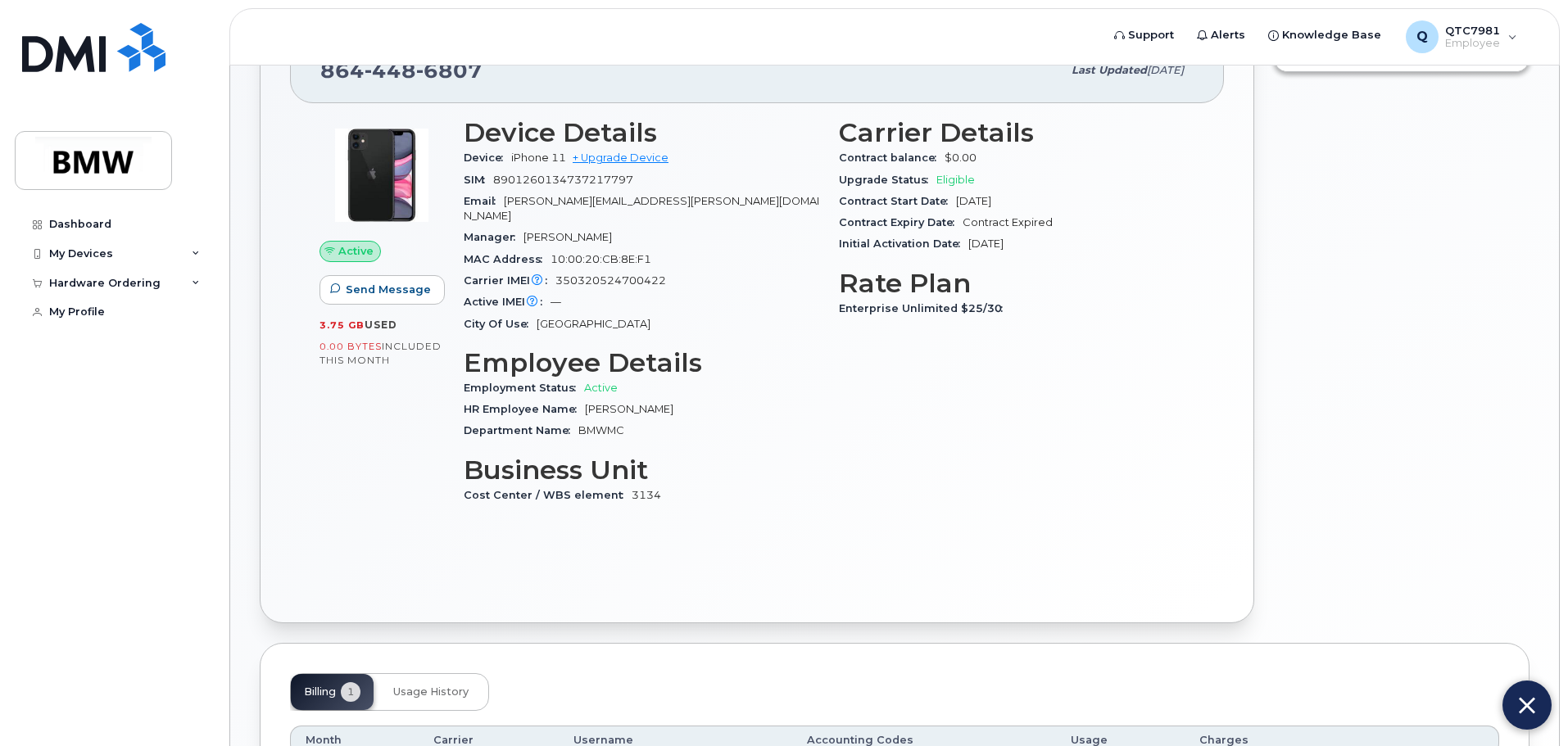
scroll to position [112, 0]
